Goal: Check status: Check status

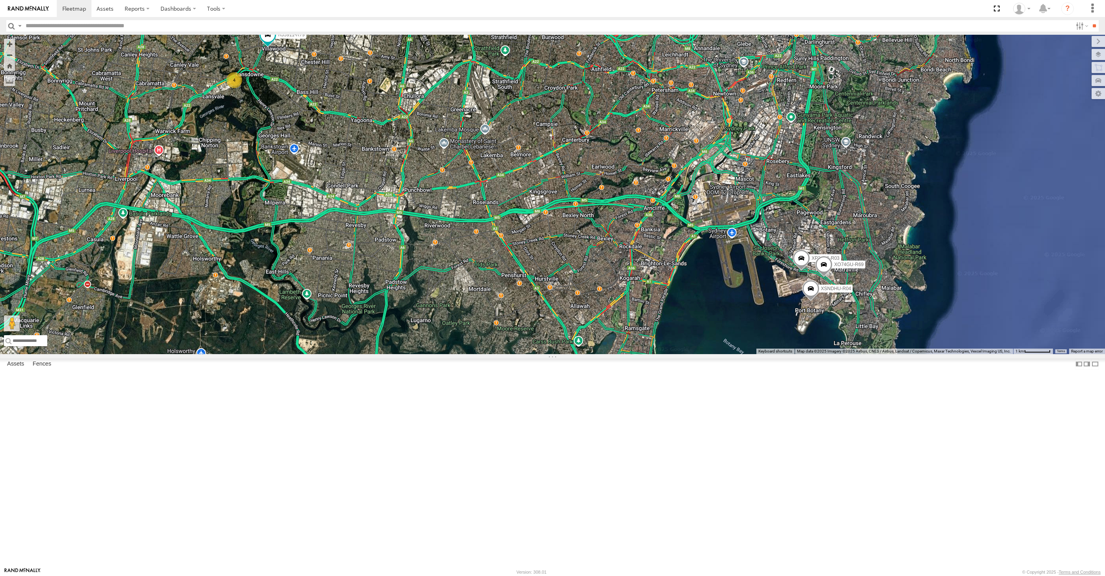
select select "**********"
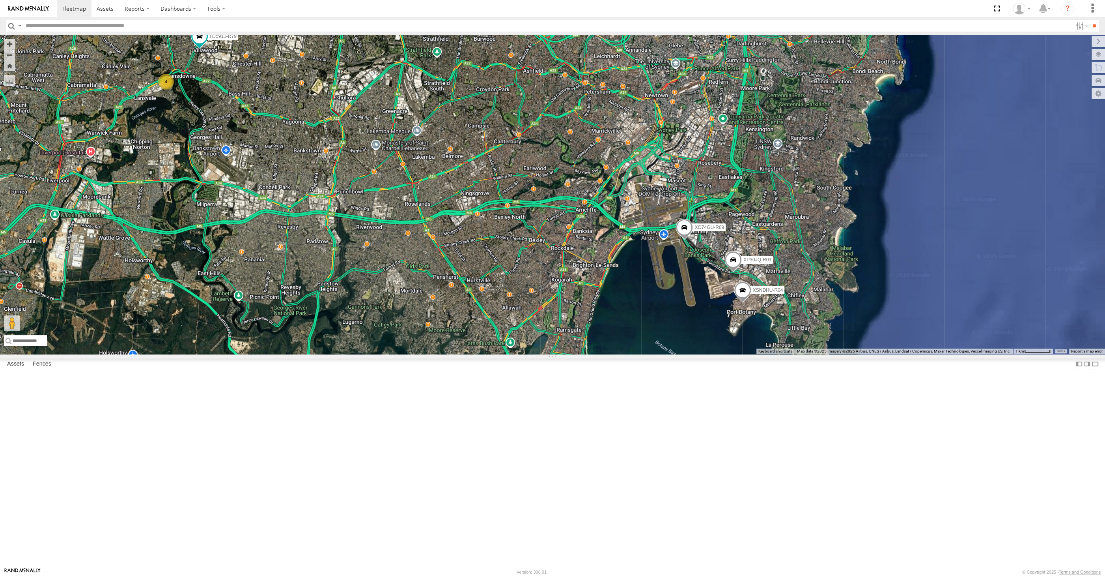
click at [686, 240] on span at bounding box center [684, 229] width 17 height 21
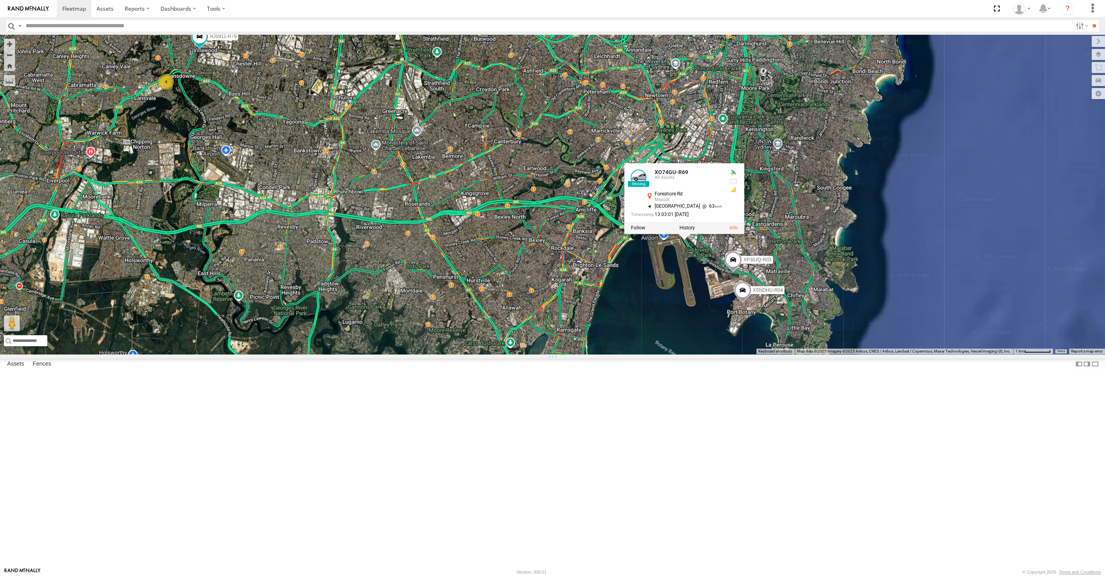
click at [675, 354] on div "XP30JQ-R03 XSNDHU-R04 RJ5911-R79 XO74GU-R69 4 XO74GU-R69 All Assets Foreshore R…" at bounding box center [552, 194] width 1105 height 319
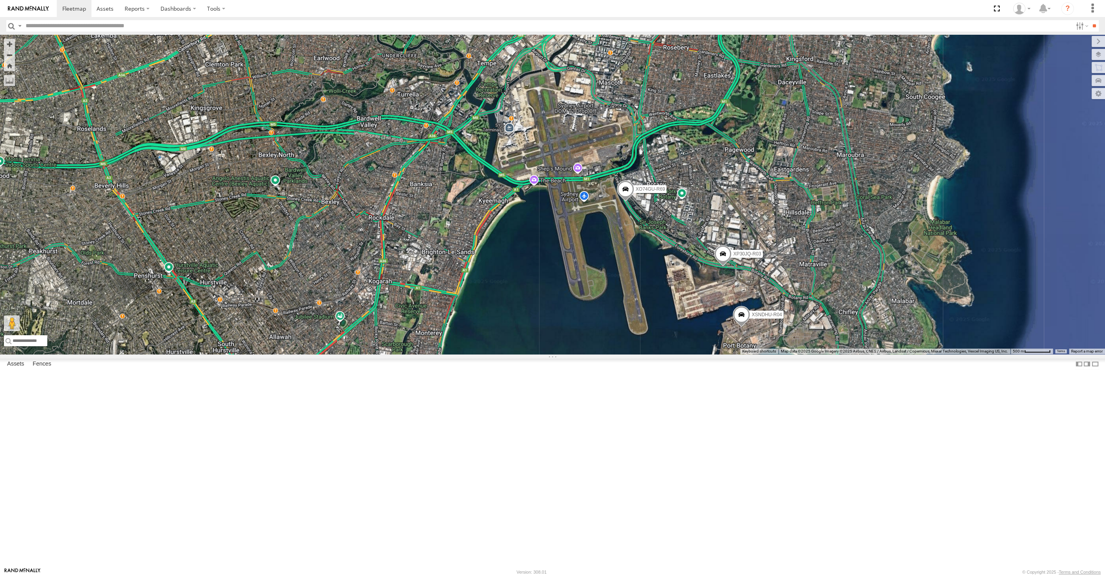
click at [720, 266] on span at bounding box center [722, 255] width 17 height 21
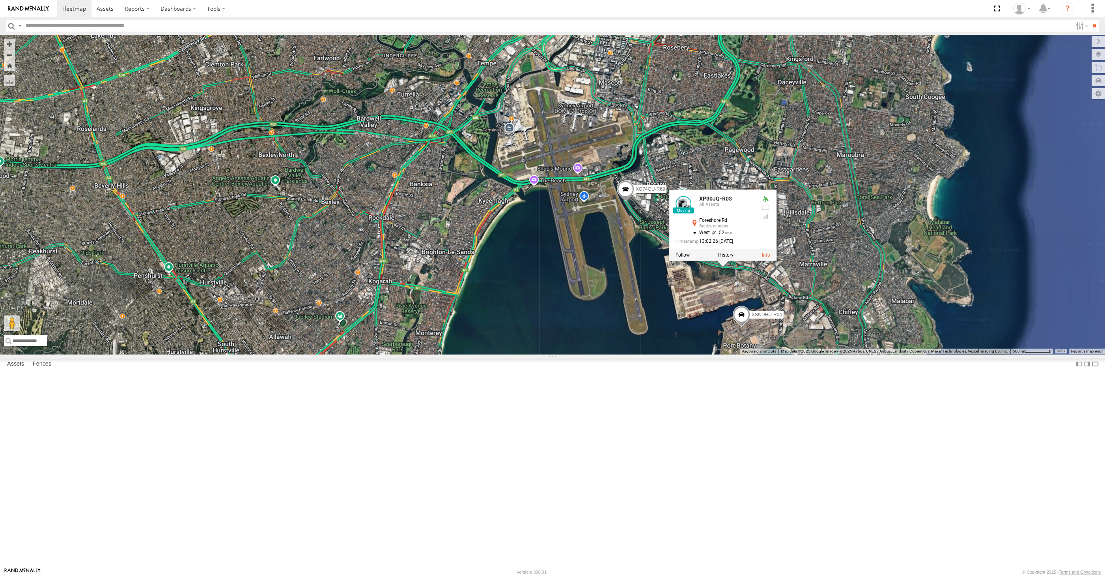
click at [716, 354] on div "XP30JQ-R03 XSNDHU-R04 RJ5911-R79 XO74GU-R69 XP30JQ-R03 All Assets Foreshore Rd …" at bounding box center [552, 194] width 1105 height 319
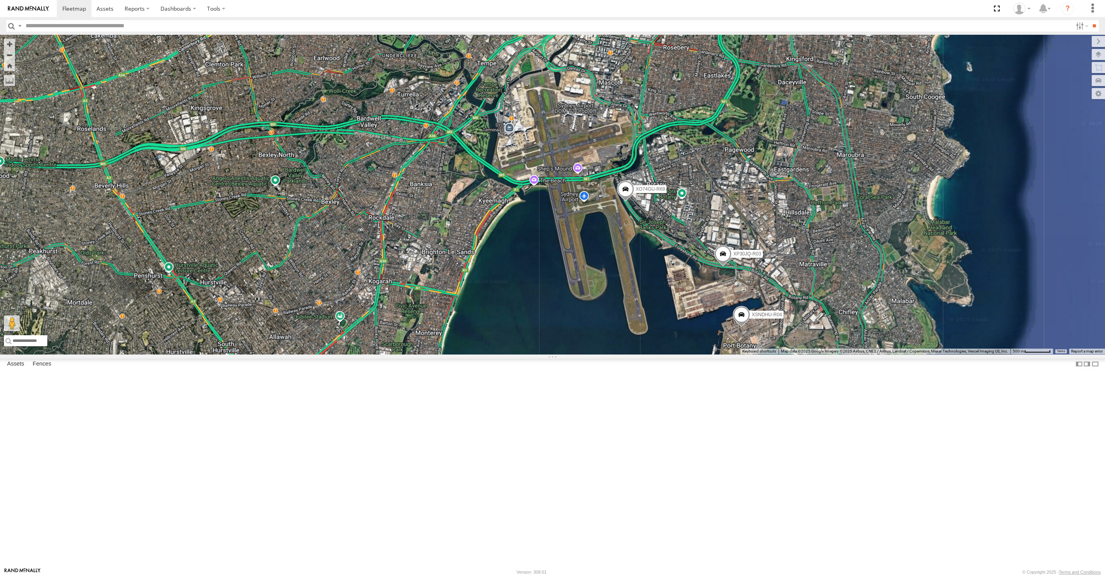
click at [723, 266] on span at bounding box center [722, 255] width 17 height 21
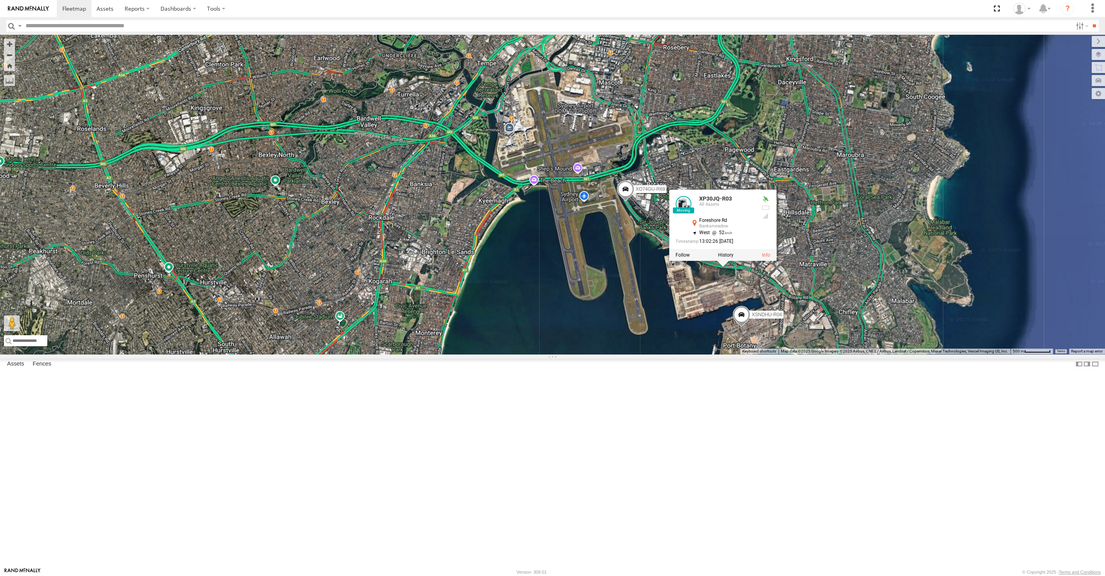
click at [740, 354] on div "XP30JQ-R03 XSNDHU-R04 RJ5911-R79 XO74GU-R69 XP30JQ-R03 All Assets Foreshore Rd …" at bounding box center [552, 194] width 1105 height 319
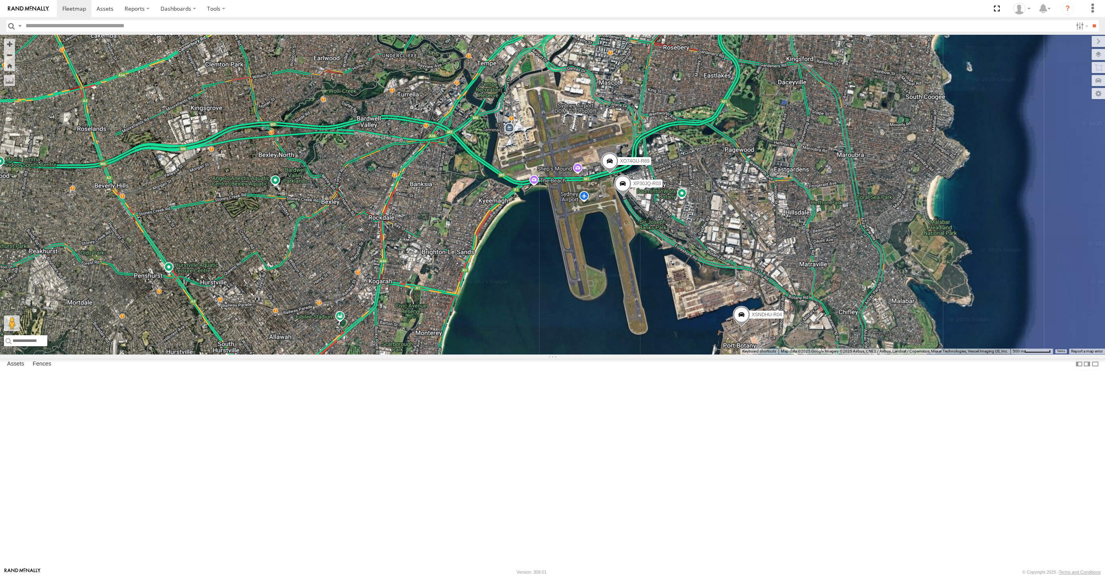
click at [542, 354] on div "XP30JQ-R03 XSNDHU-R04 RJ5911-R79 XO74GU-R69" at bounding box center [552, 194] width 1105 height 319
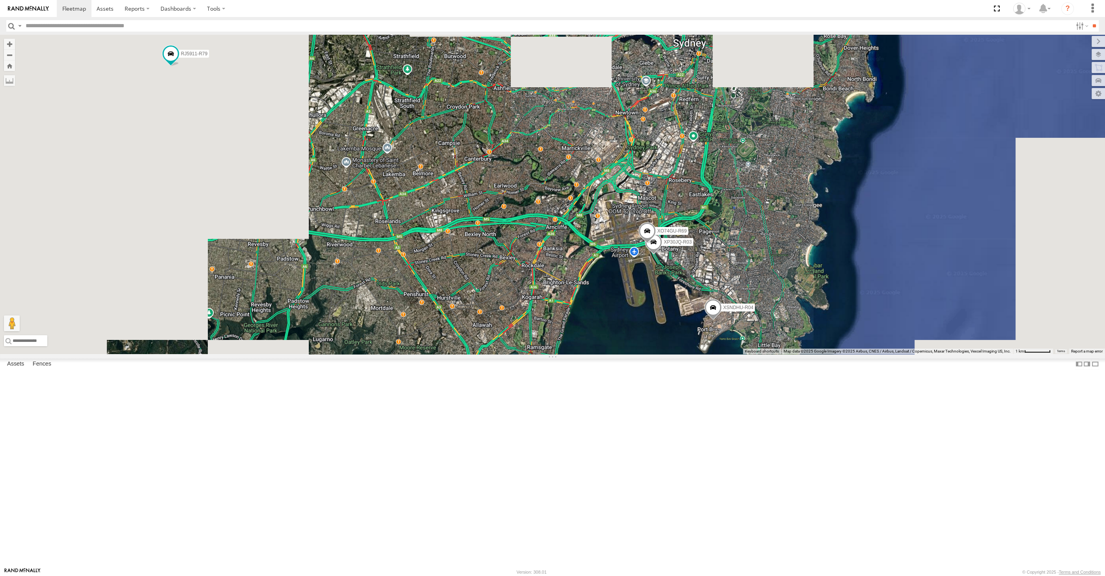
drag, startPoint x: 495, startPoint y: 413, endPoint x: 543, endPoint y: 422, distance: 48.7
click at [539, 354] on div "XP30JQ-R03 XSNDHU-R04 RJ5911-R79 XO74GU-R69" at bounding box center [552, 194] width 1105 height 319
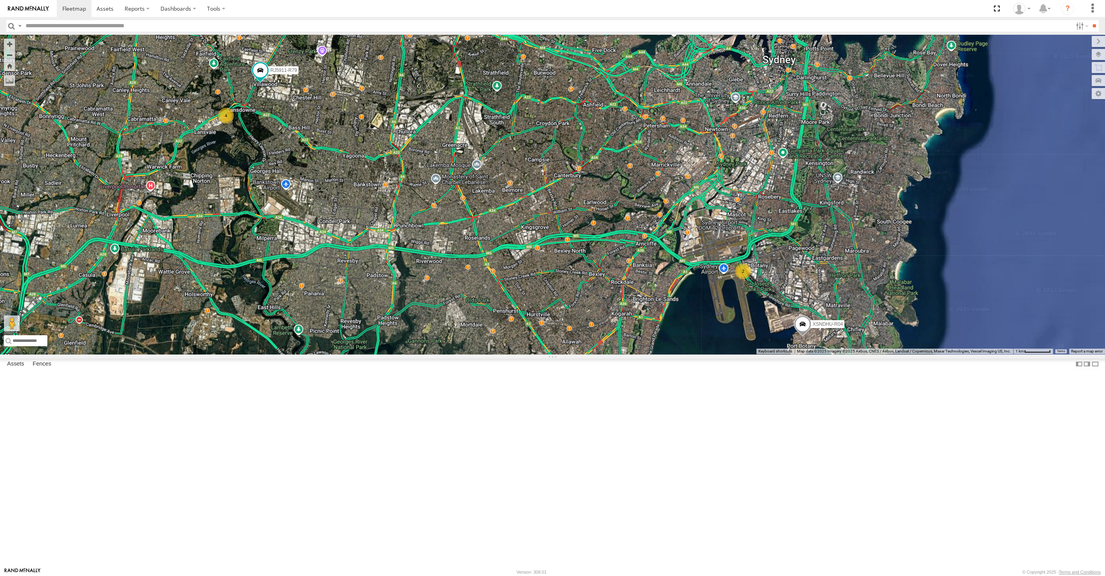
click at [801, 354] on div "XSNDHU-R04 RJ5911-R79 2 4" at bounding box center [552, 194] width 1105 height 319
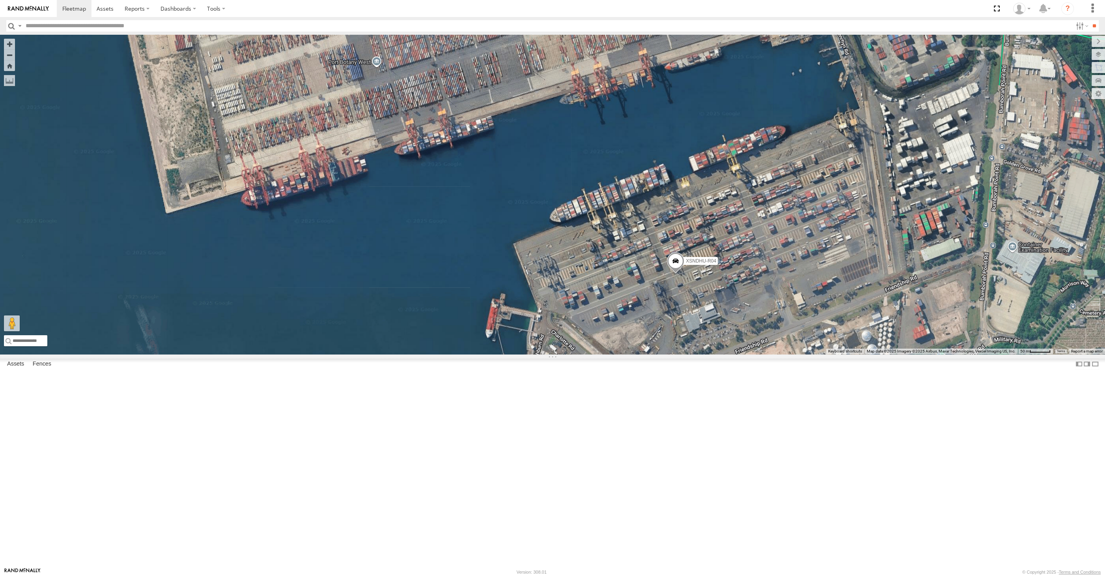
click at [679, 273] on span at bounding box center [675, 262] width 17 height 21
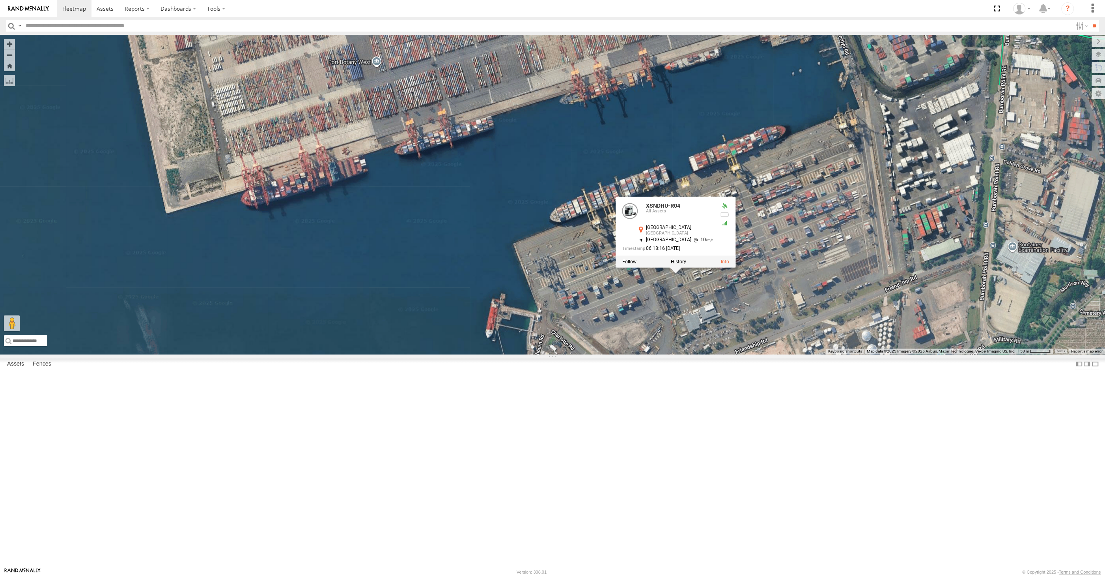
click at [678, 354] on div "XSNDHU-R04 RJ5911-R79 XSNDHU-R04 All Assets [GEOGRAPHIC_DATA] -33.97266 , 151.2…" at bounding box center [552, 194] width 1105 height 319
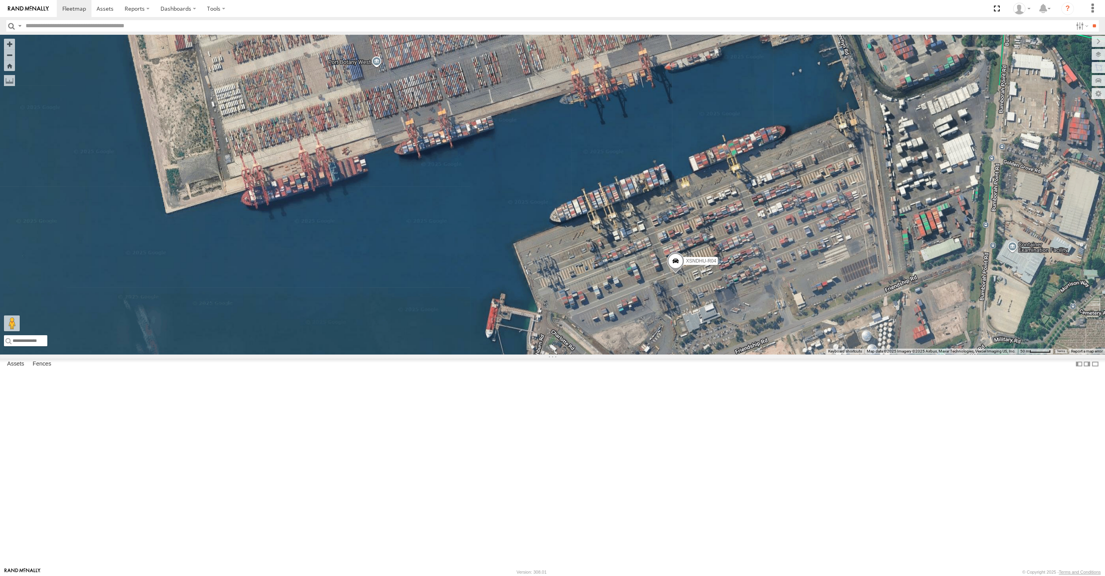
drag, startPoint x: 693, startPoint y: 370, endPoint x: 750, endPoint y: 373, distance: 56.9
click at [718, 264] on label "XSNDHU-R04" at bounding box center [699, 260] width 38 height 8
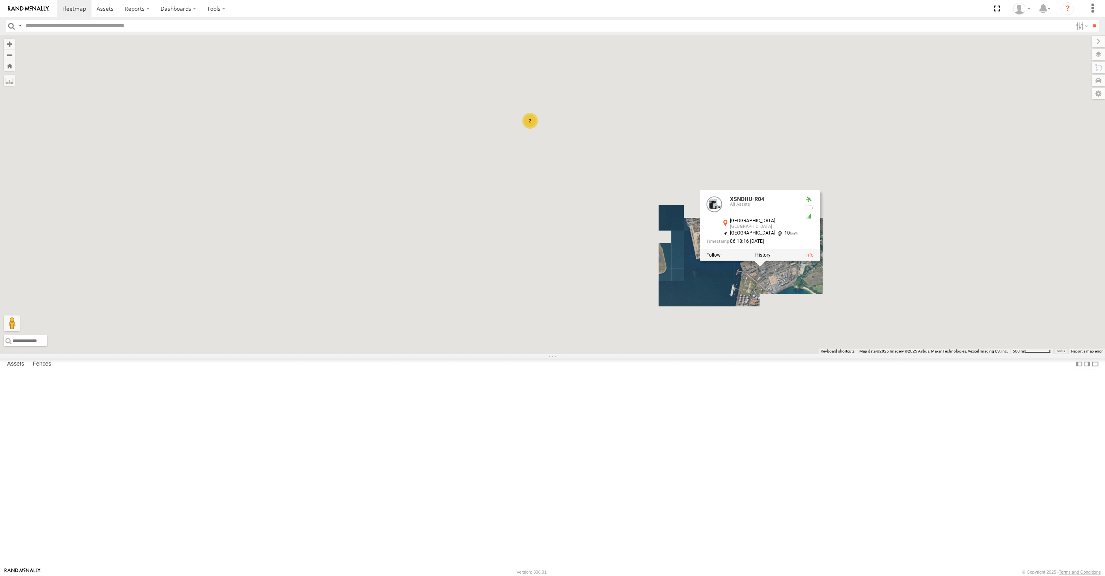
drag, startPoint x: 711, startPoint y: 434, endPoint x: 724, endPoint y: 443, distance: 15.5
click at [729, 354] on div "XSNDHU-R04 XSNDHU-R04 All Assets [GEOGRAPHIC_DATA] -33.97266 , 151.21592 [GEOGR…" at bounding box center [552, 194] width 1105 height 319
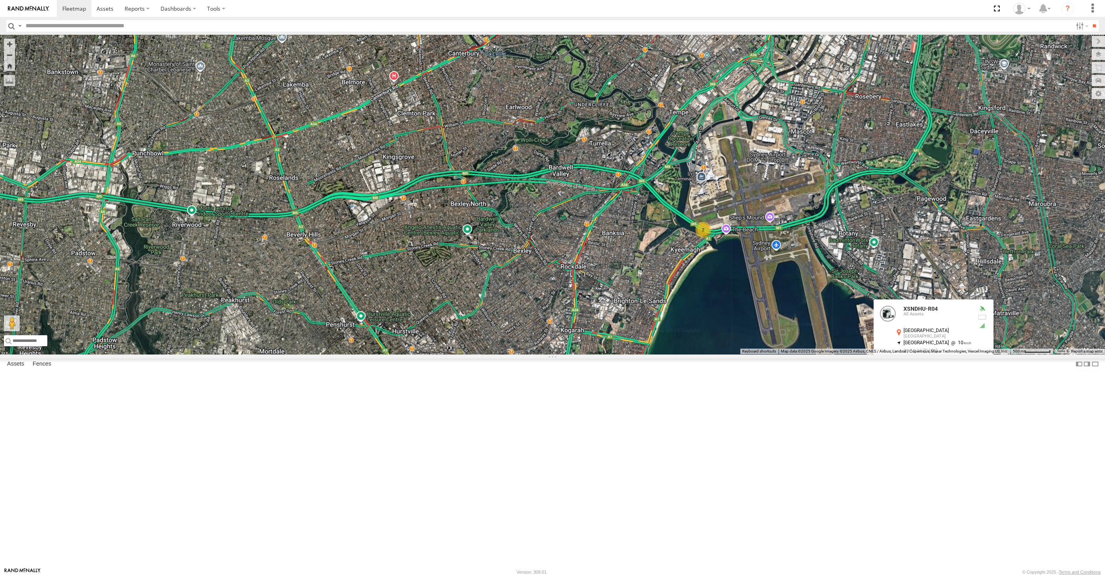
drag, startPoint x: 676, startPoint y: 418, endPoint x: 738, endPoint y: 443, distance: 66.7
click at [753, 354] on div "XSNDHU-R04 XSNDHU-R04 All Assets [GEOGRAPHIC_DATA] -33.97266 , 151.21592 [GEOGR…" at bounding box center [552, 194] width 1105 height 319
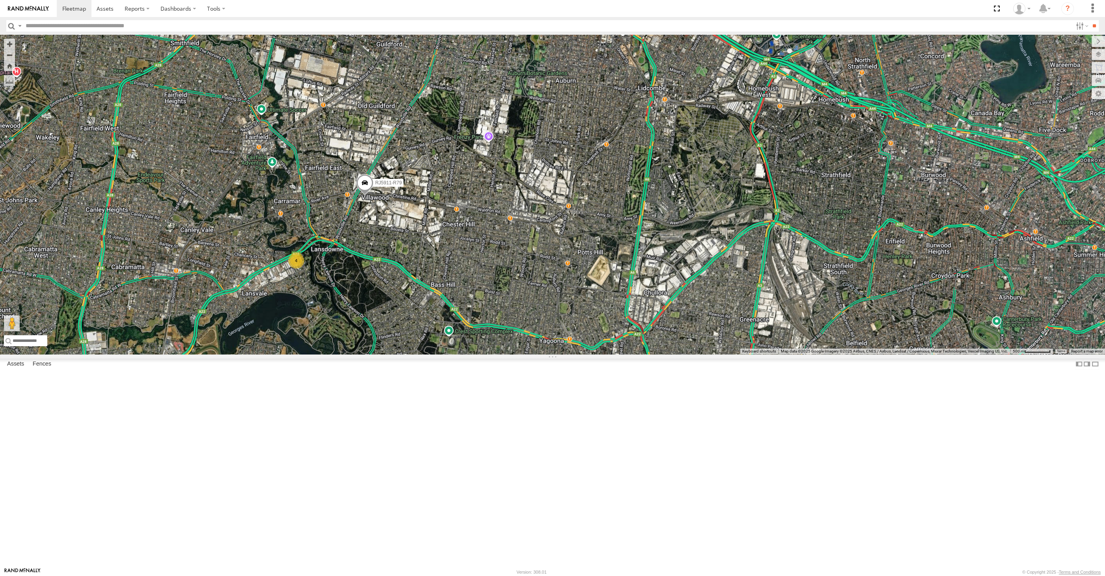
drag, startPoint x: 788, startPoint y: 362, endPoint x: 769, endPoint y: 333, distance: 34.5
click at [776, 341] on div "XSNDHU-R04 XSNDHU-R04 All Assets [GEOGRAPHIC_DATA] -33.97266 , 151.21592 [GEOGR…" at bounding box center [552, 194] width 1105 height 319
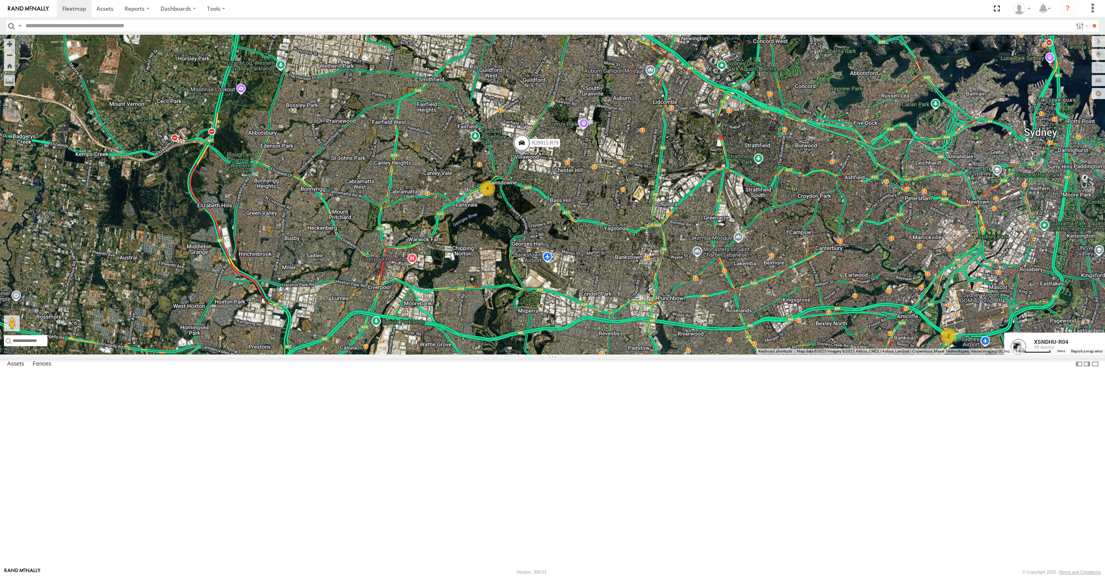
drag, startPoint x: 799, startPoint y: 382, endPoint x: 799, endPoint y: 373, distance: 9.1
click at [799, 354] on div "XSNDHU-R04 XSNDHU-R04 All Assets [GEOGRAPHIC_DATA] -33.97266 , 151.21592 [GEOGR…" at bounding box center [552, 194] width 1105 height 319
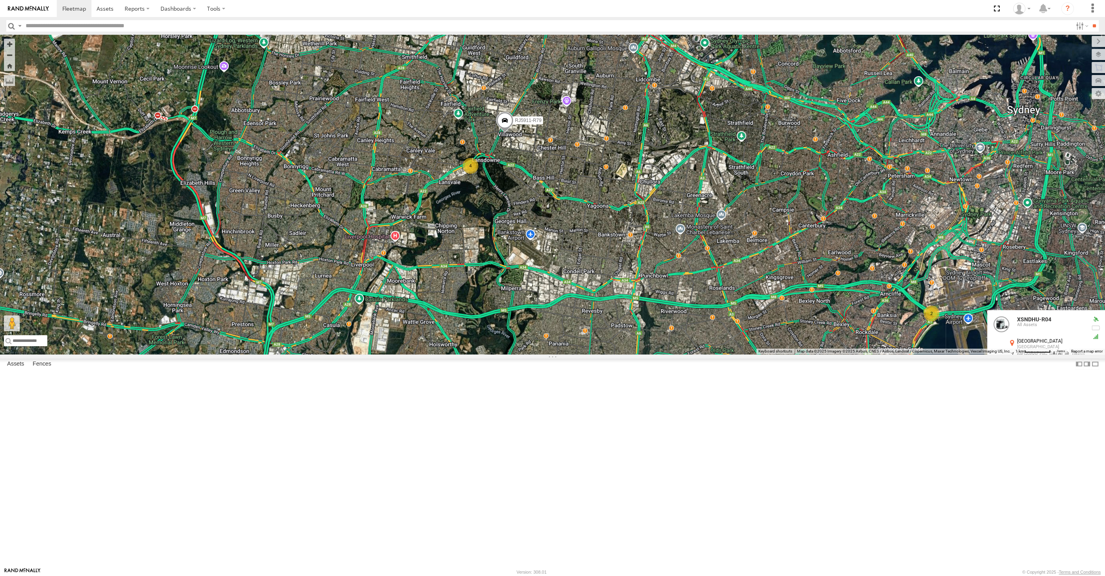
click at [780, 354] on div "XSNDHU-R04 XSNDHU-R04 All Assets [GEOGRAPHIC_DATA] -33.97266 , 151.21592 [GEOGR…" at bounding box center [552, 194] width 1105 height 319
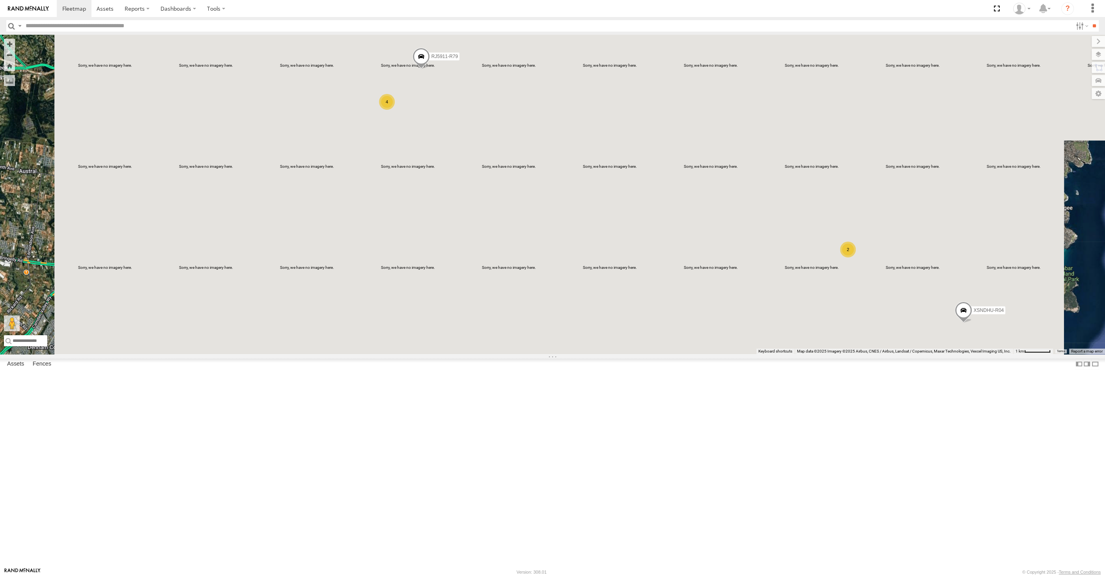
drag, startPoint x: 767, startPoint y: 421, endPoint x: 760, endPoint y: 419, distance: 7.9
click at [760, 354] on div "2 XSNDHU-R04 4 RJ5911-R79" at bounding box center [552, 194] width 1105 height 319
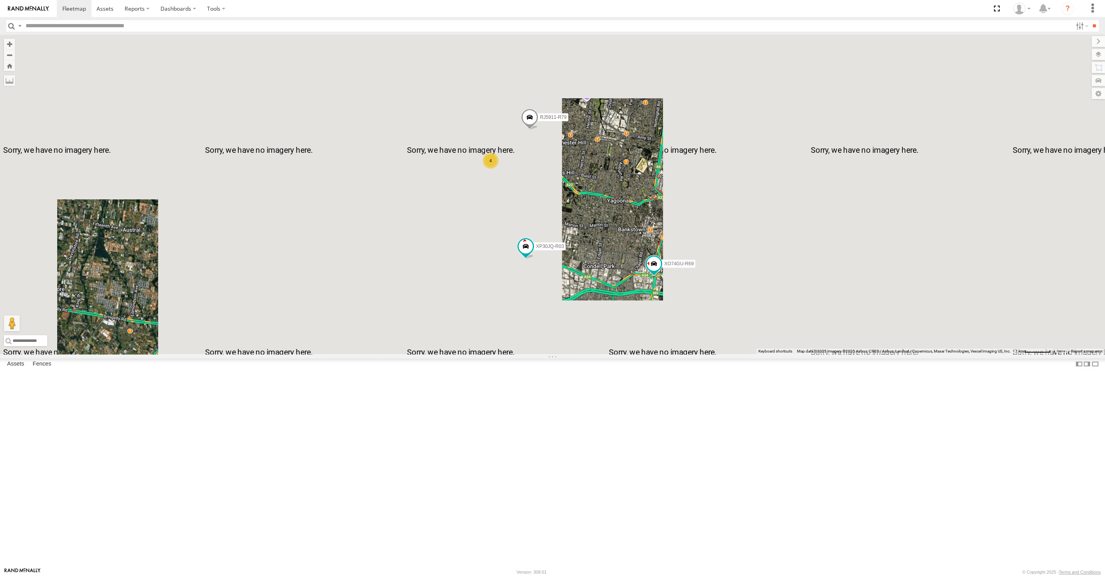
click at [589, 354] on div "XP30JQ-R03 XSNDHU-R04 RJ5911-R79 XO74GU-R69 4" at bounding box center [552, 194] width 1105 height 319
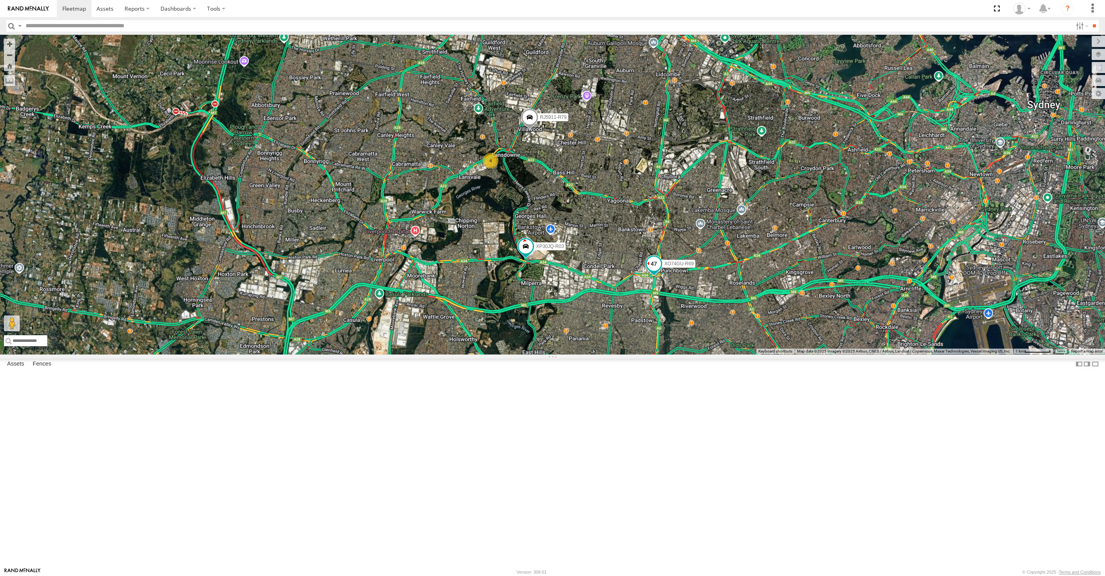
click at [654, 271] on span at bounding box center [654, 263] width 14 height 14
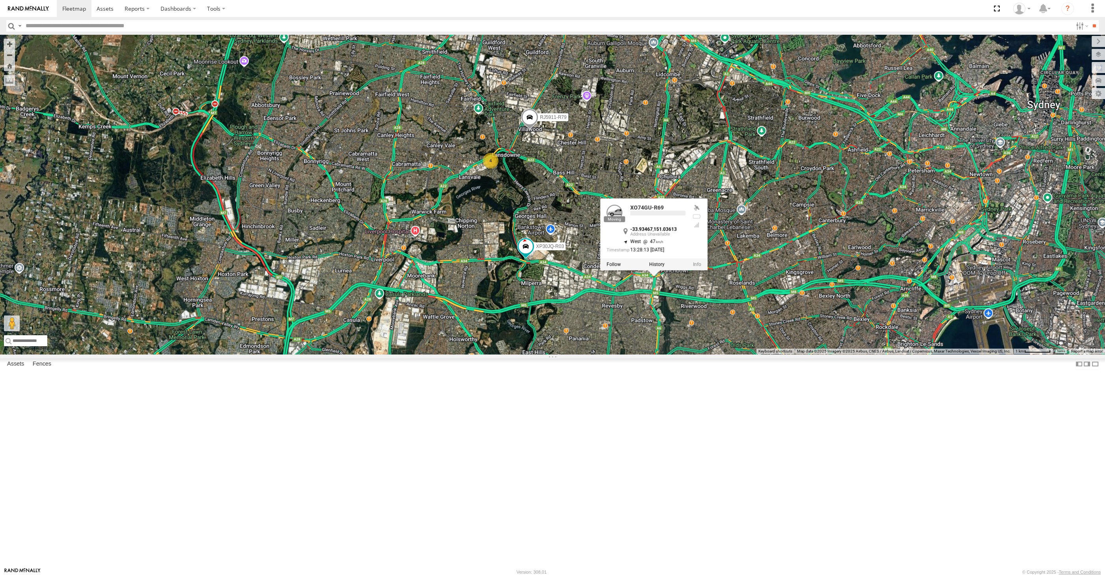
click at [648, 354] on div "XP30JQ-R03 XSNDHU-R04 RJ5911-R79 XO74GU-R69 4 XO74GU-R69 -33.93467 , 151.03613 …" at bounding box center [552, 194] width 1105 height 319
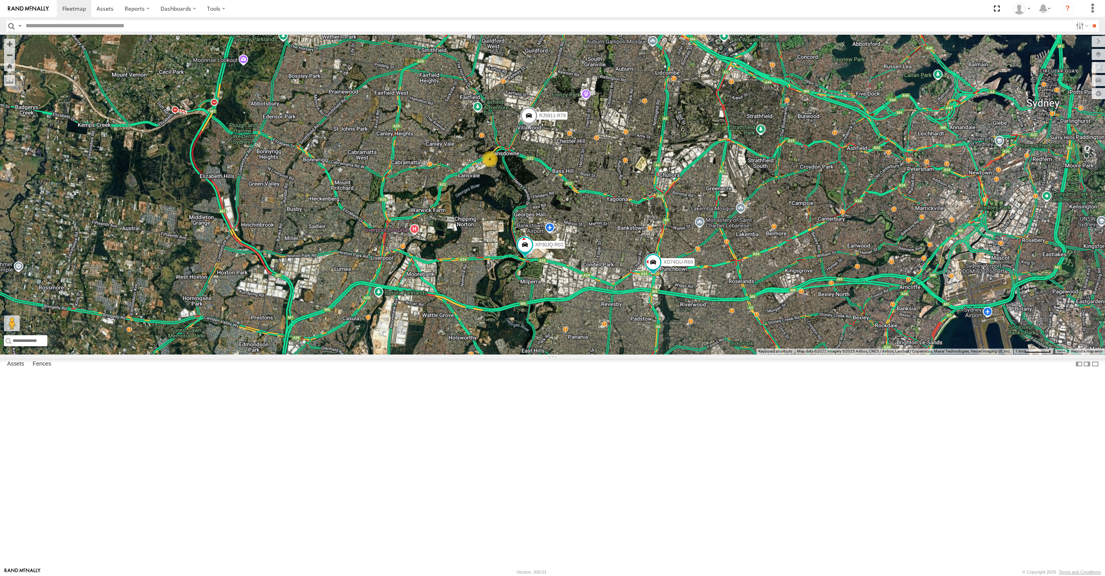
drag, startPoint x: 549, startPoint y: 390, endPoint x: 546, endPoint y: 385, distance: 6.0
click at [547, 354] on div "XP30JQ-R03 XSNDHU-R04 RJ5911-R79 XO74GU-R69 4" at bounding box center [552, 194] width 1105 height 319
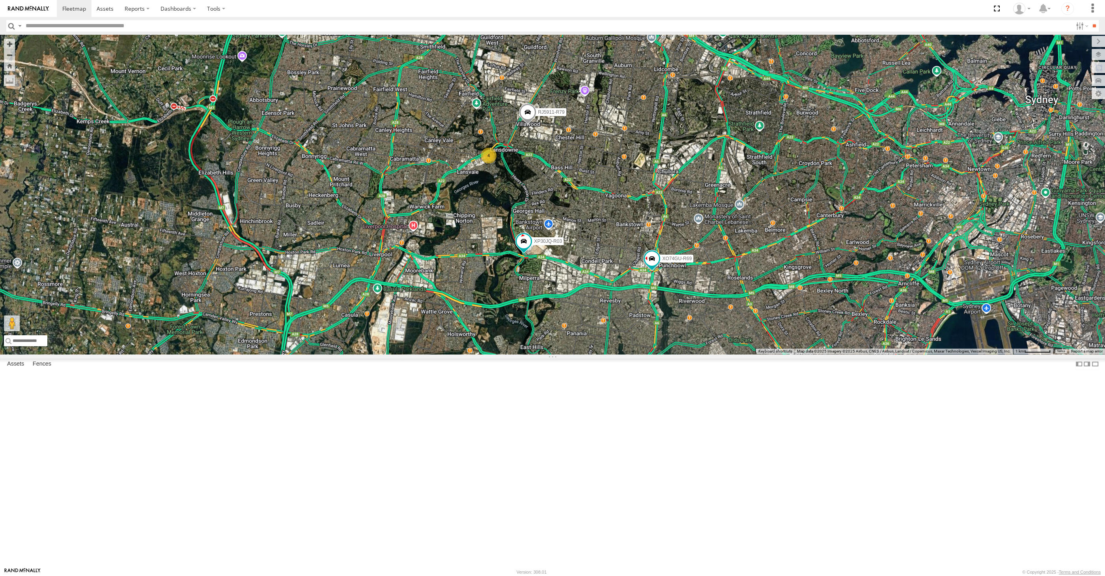
click at [551, 354] on div "XP30JQ-R03 XSNDHU-R04 RJ5911-R79 XO74GU-R69 4" at bounding box center [552, 194] width 1105 height 319
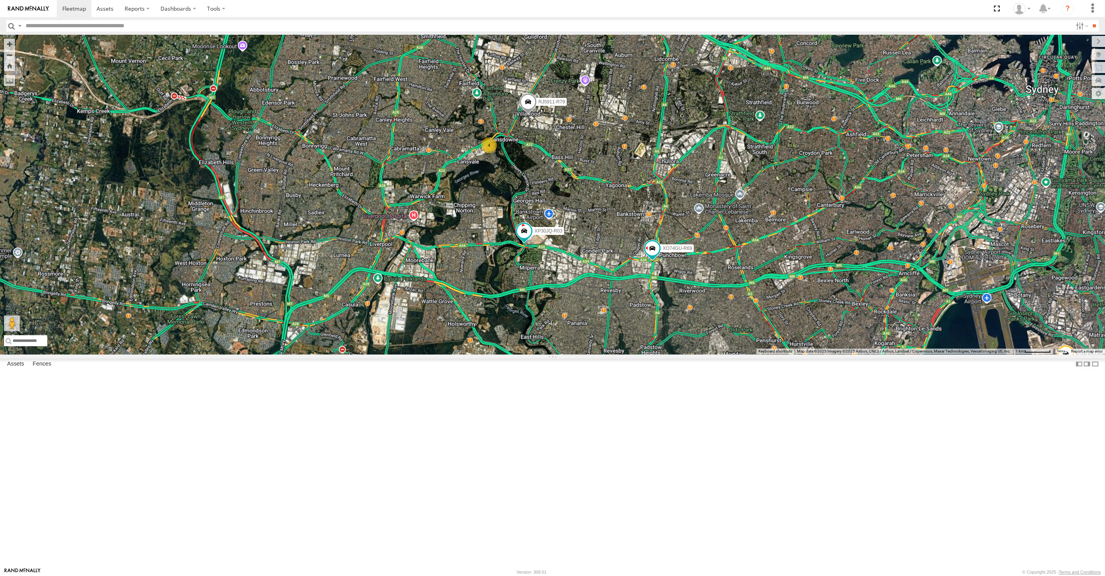
click at [571, 354] on div "XP30JQ-R03 XSNDHU-R04 RJ5911-R79 XO74GU-R69 4" at bounding box center [552, 194] width 1105 height 319
drag, startPoint x: 574, startPoint y: 409, endPoint x: 565, endPoint y: 403, distance: 11.1
click at [566, 354] on div "XP30JQ-R03 XSNDHU-R04 RJ5911-R79 XO74GU-R69 4" at bounding box center [552, 194] width 1105 height 319
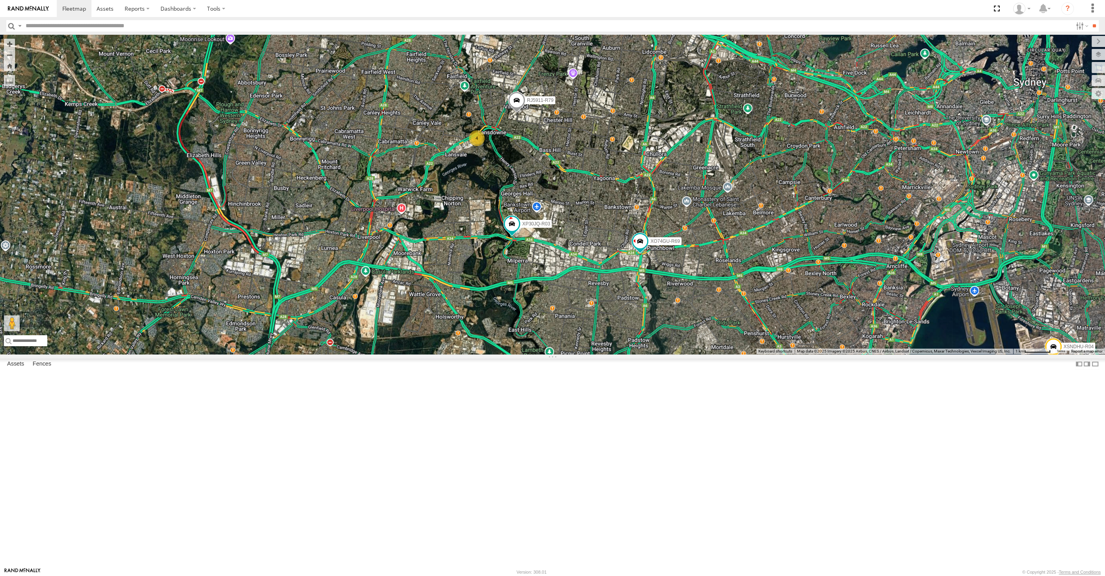
drag, startPoint x: 586, startPoint y: 401, endPoint x: 571, endPoint y: 397, distance: 15.6
click at [573, 354] on div "XP30JQ-R03 XSNDHU-R04 RJ5911-R79 XO74GU-R69 4" at bounding box center [552, 194] width 1105 height 319
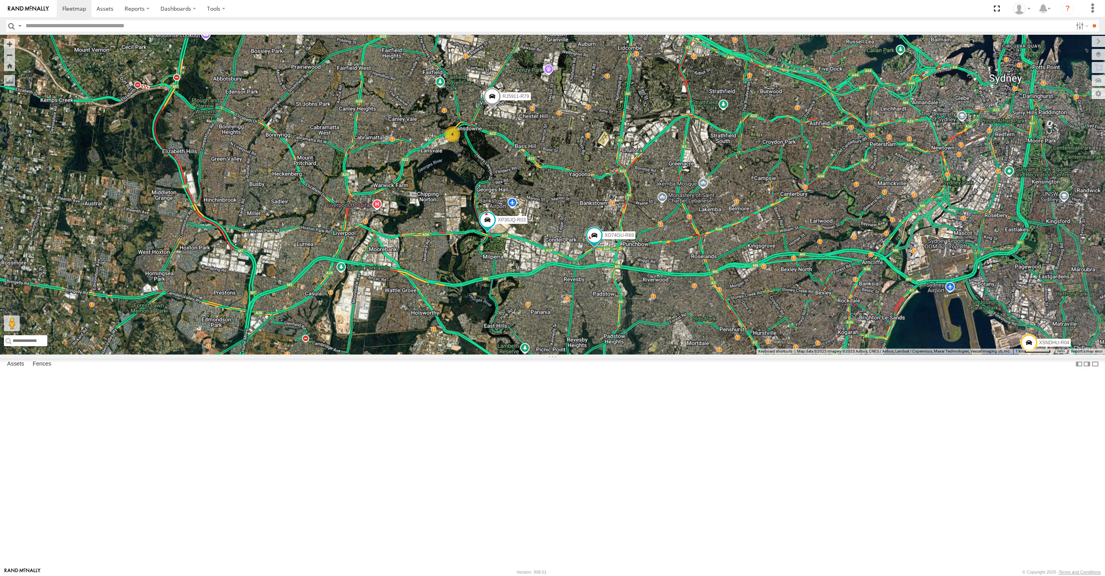
drag, startPoint x: 568, startPoint y: 403, endPoint x: 562, endPoint y: 401, distance: 6.2
click at [562, 354] on div "XP30JQ-R03 XSNDHU-R04 RJ5911-R79 XO74GU-R69 4" at bounding box center [552, 194] width 1105 height 319
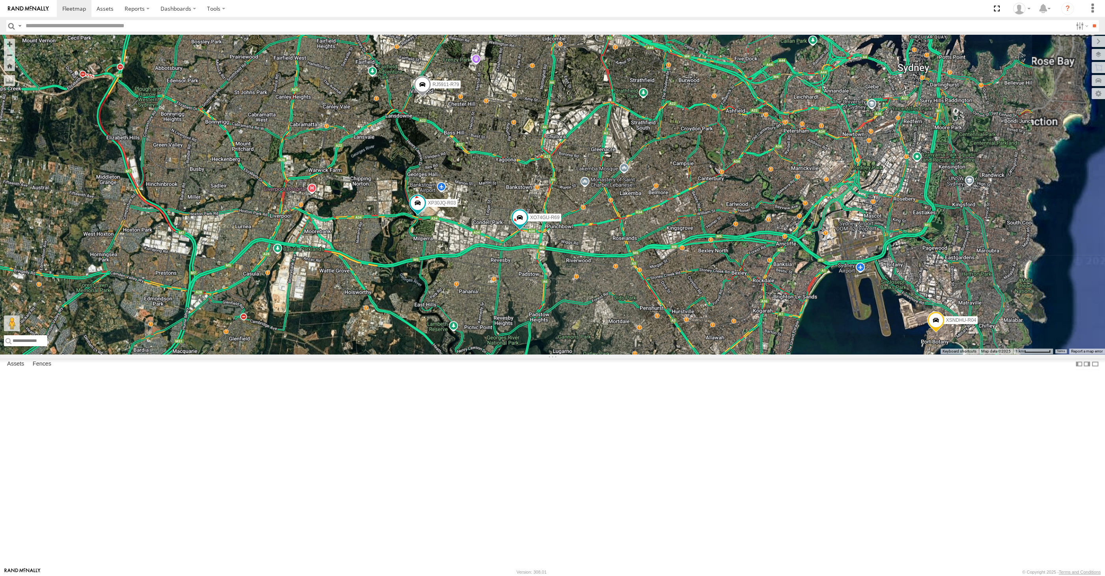
drag, startPoint x: 643, startPoint y: 419, endPoint x: 635, endPoint y: 417, distance: 8.1
click at [635, 354] on div "XP30JQ-R03 XSNDHU-R04 RJ5911-R79 XO74GU-R69" at bounding box center [552, 194] width 1105 height 319
